Goal: Task Accomplishment & Management: Manage account settings

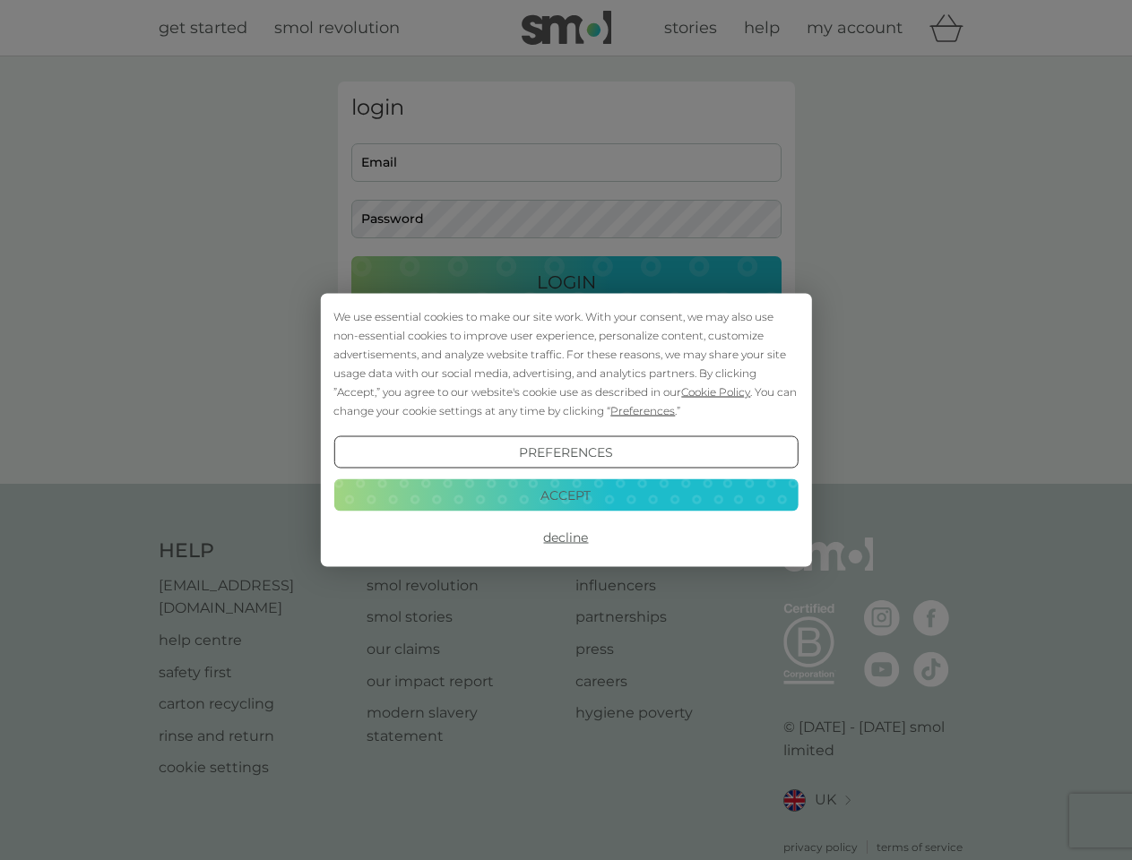
click at [716, 392] on span "Cookie Policy" at bounding box center [715, 391] width 69 height 13
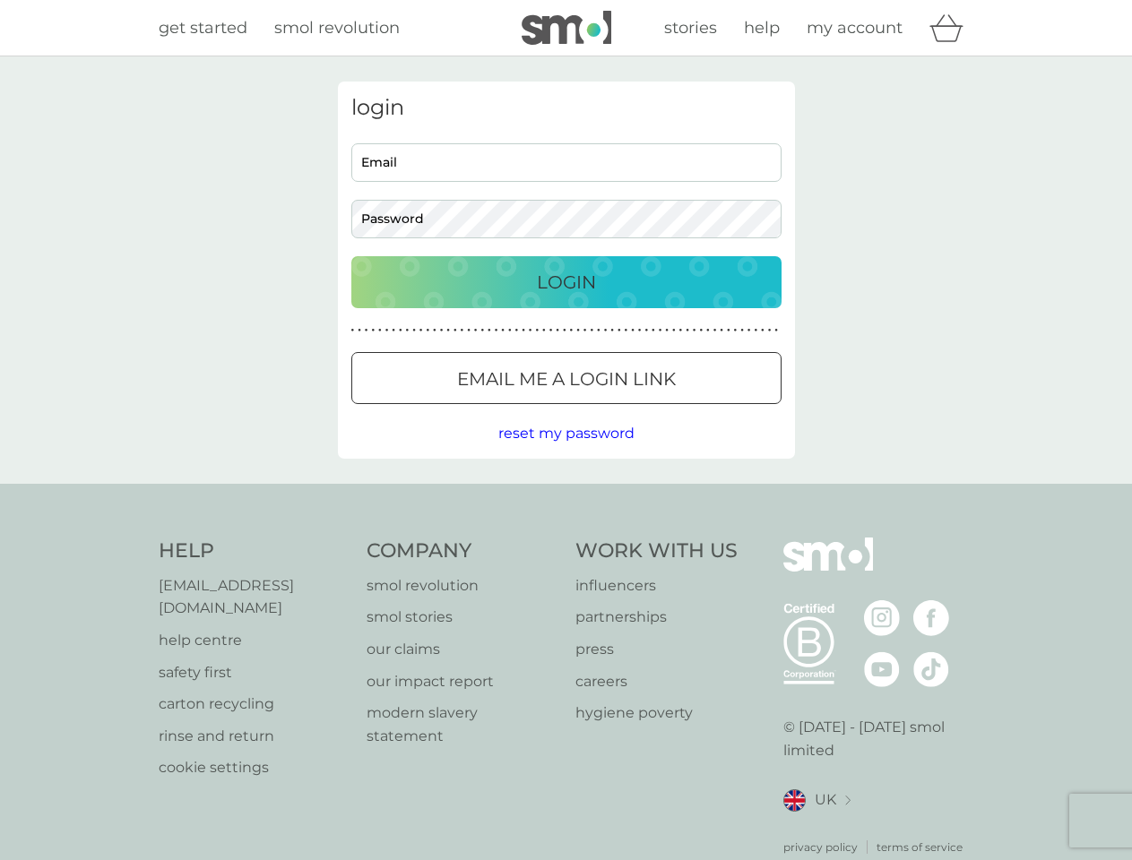
click at [641, 410] on div "login Email Password Login ● ● ● ● ● ● ● ● ● ● ● ● ● ● ● ● ● ● ● ● ● ● ● ● ● ● …" at bounding box center [566, 270] width 457 height 377
click at [566, 453] on div "login Email Password Login ● ● ● ● ● ● ● ● ● ● ● ● ● ● ● ● ● ● ● ● ● ● ● ● ● ● …" at bounding box center [566, 270] width 457 height 377
click at [566, 538] on div "Help [EMAIL_ADDRESS][DOMAIN_NAME] help centre safety first carton recycling rin…" at bounding box center [567, 697] width 816 height 318
click at [566, 495] on div "Help [EMAIL_ADDRESS][DOMAIN_NAME] help centre safety first carton recycling rin…" at bounding box center [566, 697] width 1132 height 426
